Goal: Task Accomplishment & Management: Use online tool/utility

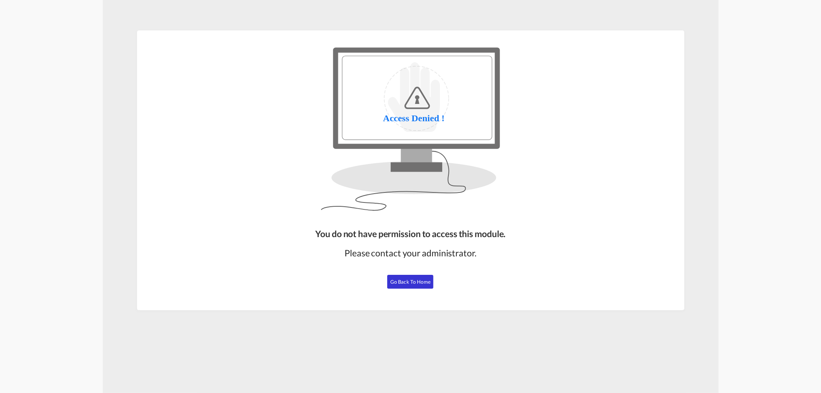
click at [395, 282] on span "Go Back to Home" at bounding box center [410, 282] width 40 height 6
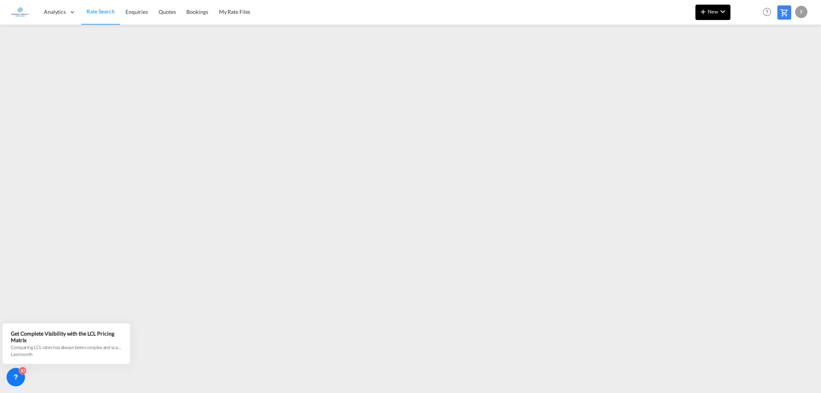
click at [712, 10] on span "New" at bounding box center [712, 11] width 29 height 6
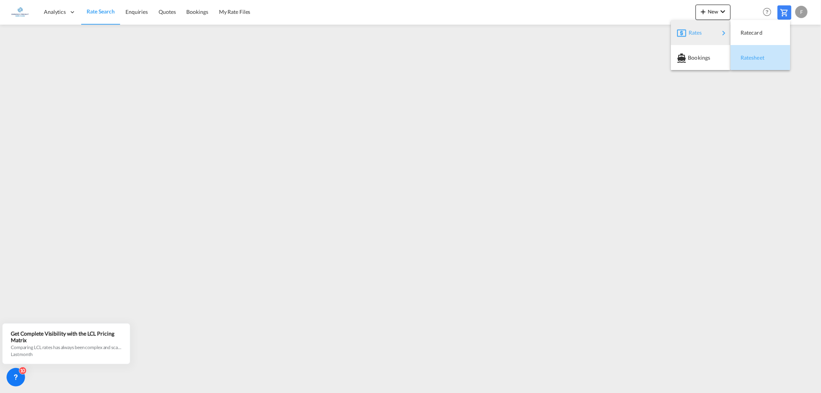
click at [751, 62] on div "Ratesheet" at bounding box center [754, 57] width 28 height 19
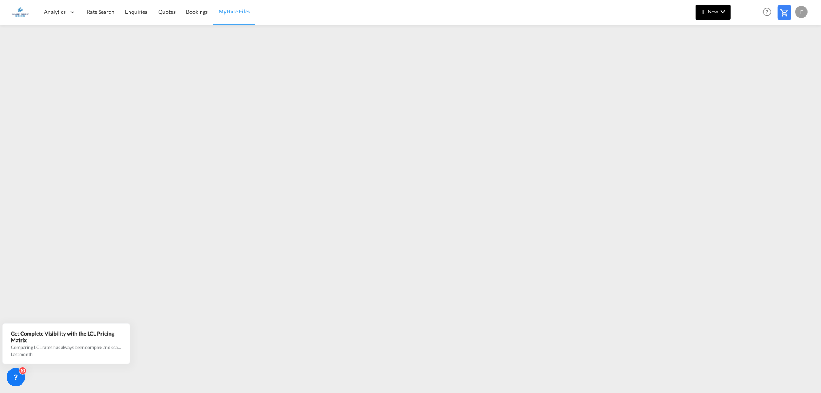
click at [717, 14] on button "New" at bounding box center [712, 12] width 35 height 15
click at [747, 55] on span "Ratesheet" at bounding box center [744, 57] width 8 height 15
click at [705, 18] on button "New" at bounding box center [712, 12] width 35 height 15
click at [744, 56] on span "Ratesheet" at bounding box center [744, 57] width 8 height 15
click at [718, 12] on md-icon "icon-chevron-down" at bounding box center [722, 11] width 9 height 9
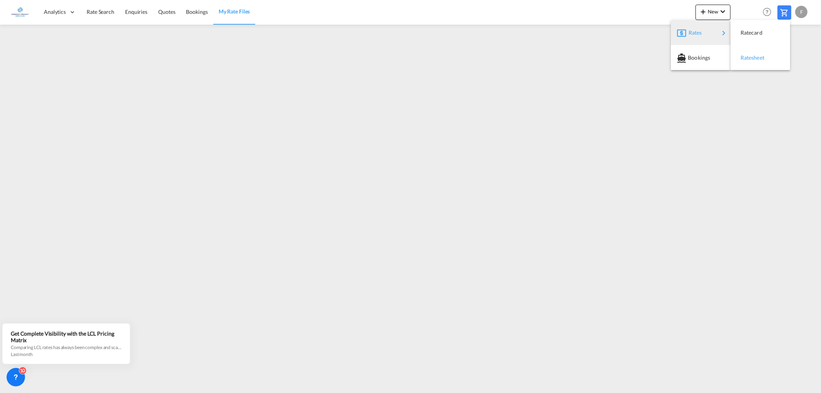
click at [743, 56] on span "Ratesheet" at bounding box center [744, 57] width 8 height 15
click at [720, 13] on md-icon "icon-chevron-down" at bounding box center [722, 11] width 9 height 9
click at [736, 31] on div "Ratecard" at bounding box center [759, 32] width 47 height 19
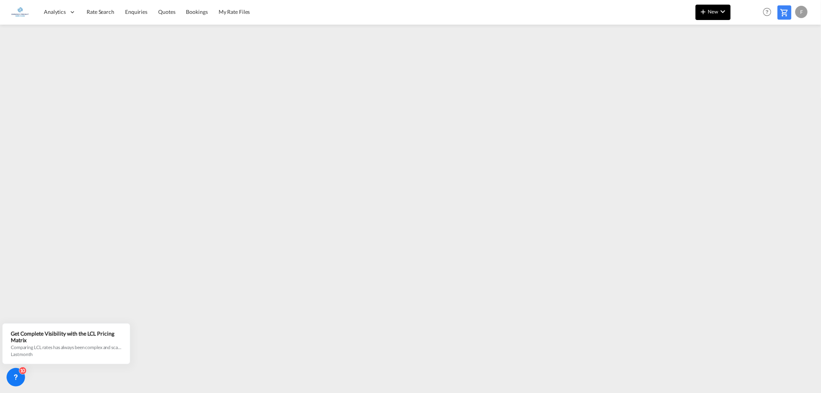
click at [717, 10] on span "New" at bounding box center [712, 11] width 29 height 6
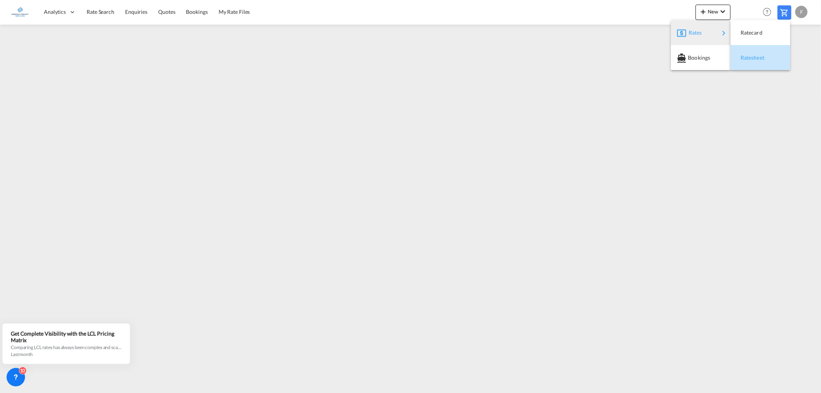
click at [749, 56] on span "Ratesheet" at bounding box center [744, 57] width 8 height 15
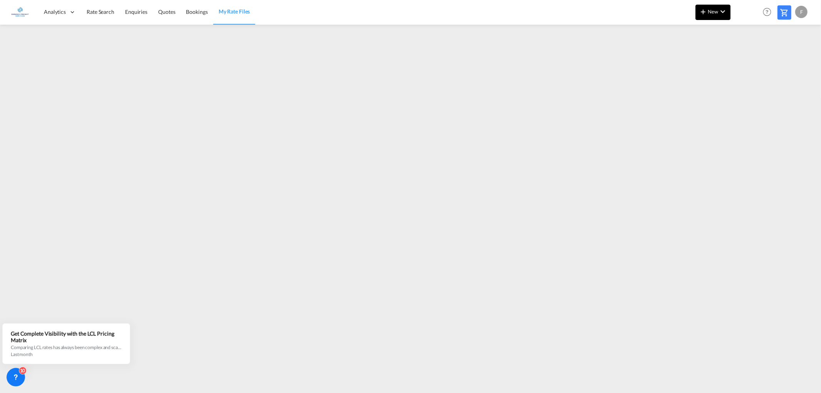
click at [719, 12] on md-icon "icon-chevron-down" at bounding box center [722, 11] width 9 height 9
click at [747, 54] on span "Ratesheet" at bounding box center [744, 57] width 8 height 15
click at [90, 9] on span "Rate Search" at bounding box center [101, 11] width 28 height 7
